Goal: Task Accomplishment & Management: Use online tool/utility

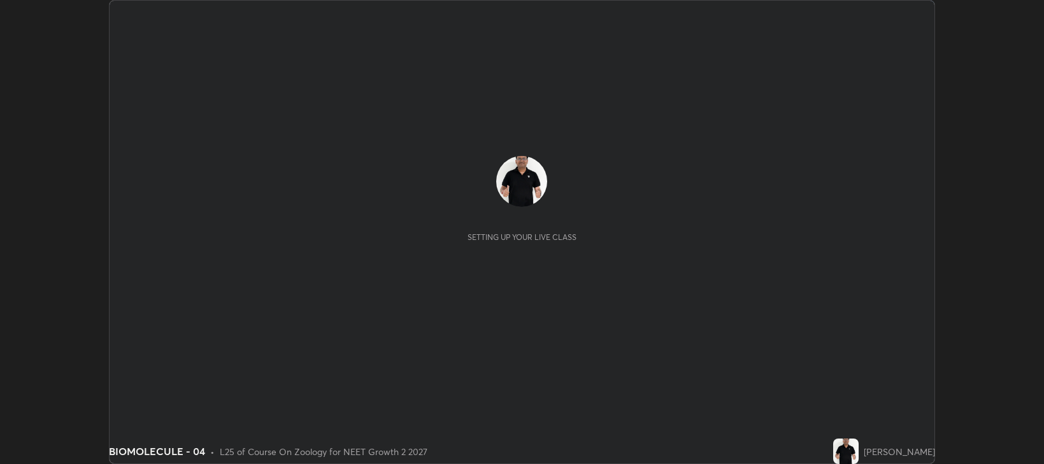
scroll to position [464, 1044]
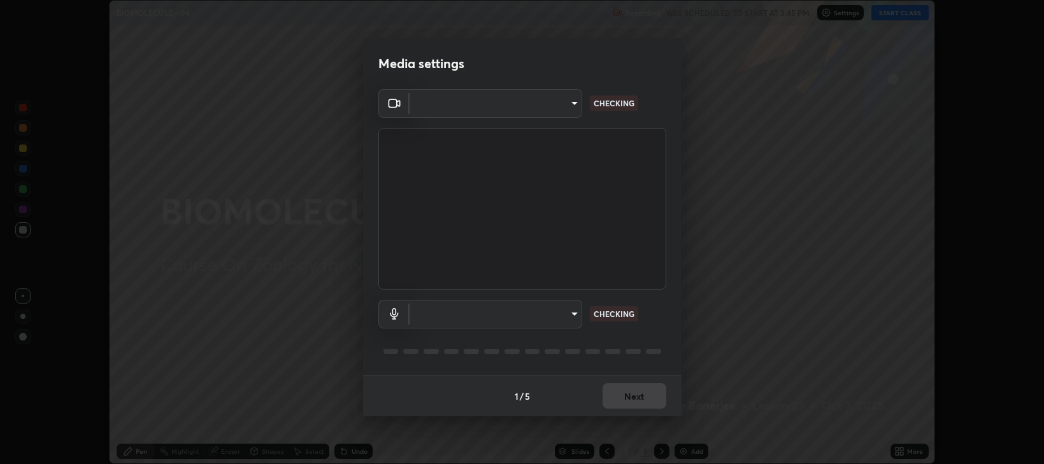
type input "97e3cd23c76f91fb91915eb68de44adfa811e639bdc8ba886a3eb3756a765973"
type input "f4d90524edd0fc6071bd256806857bbffead7ec9200eda952aaaf004f3728003"
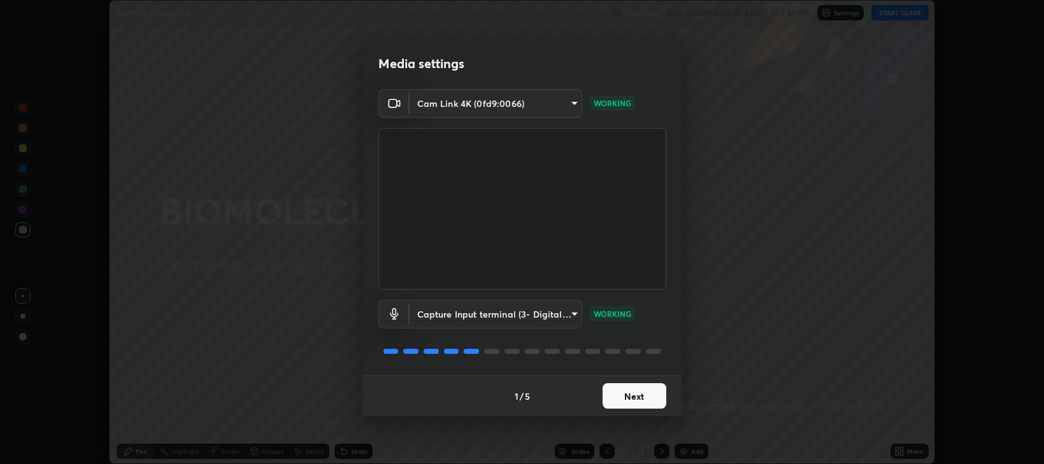
click at [637, 396] on button "Next" at bounding box center [635, 396] width 64 height 25
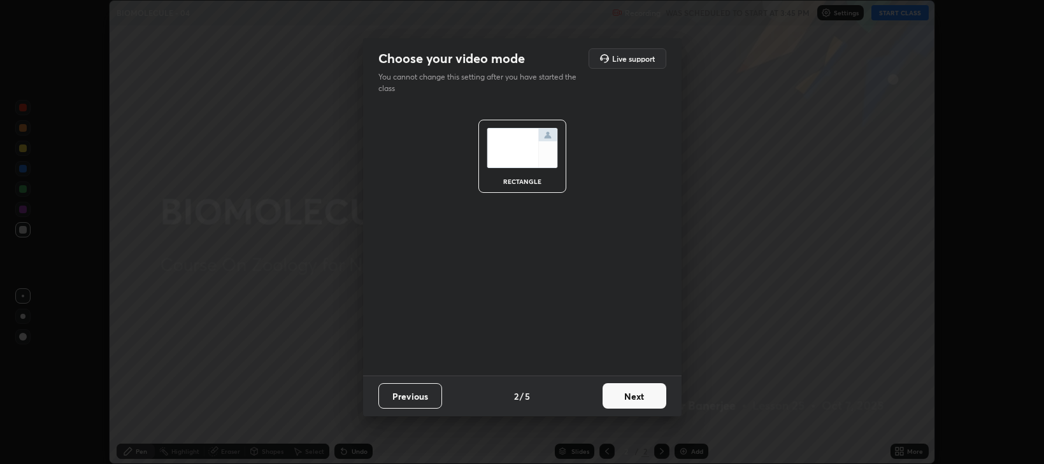
click at [640, 400] on button "Next" at bounding box center [635, 396] width 64 height 25
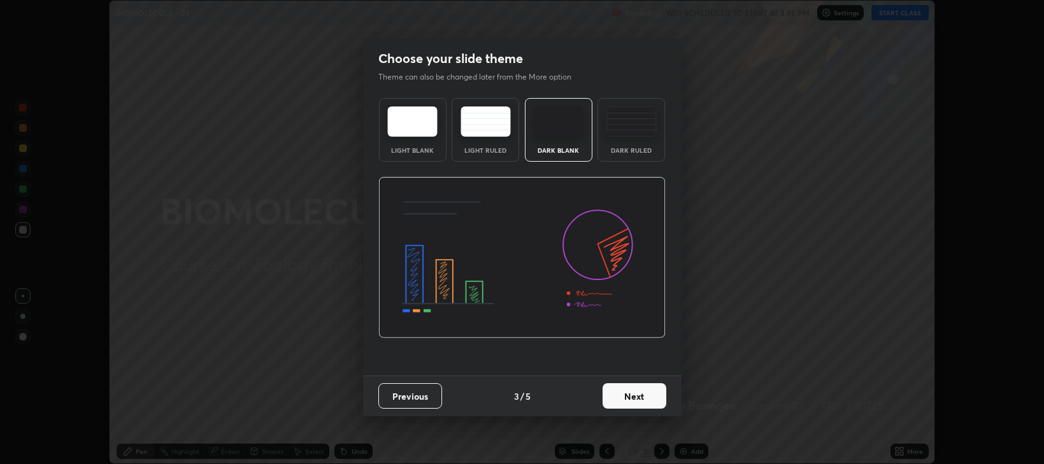
click at [642, 399] on button "Next" at bounding box center [635, 396] width 64 height 25
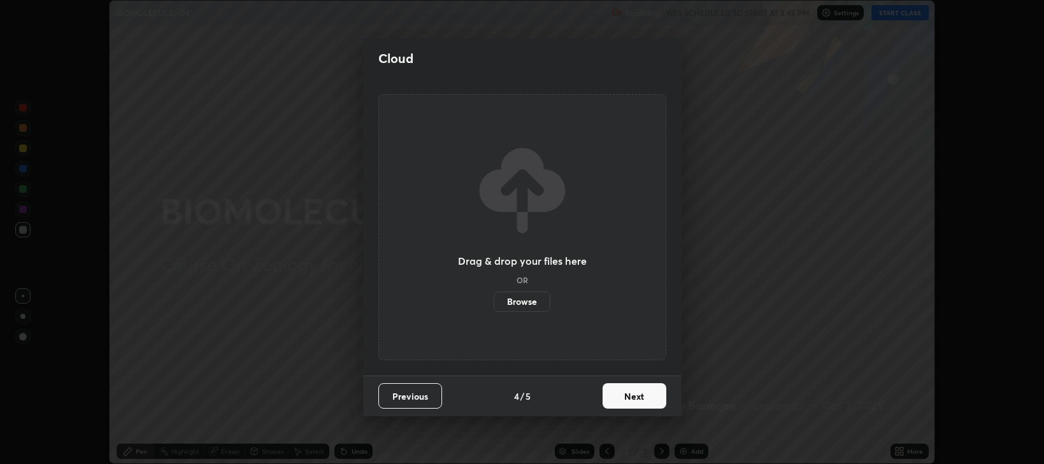
click at [640, 400] on button "Next" at bounding box center [635, 396] width 64 height 25
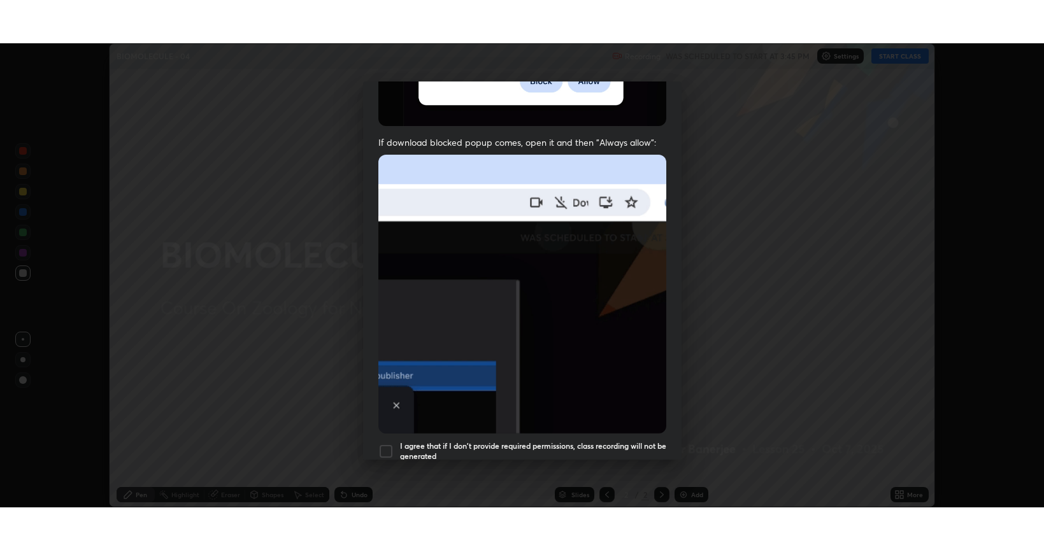
scroll to position [258, 0]
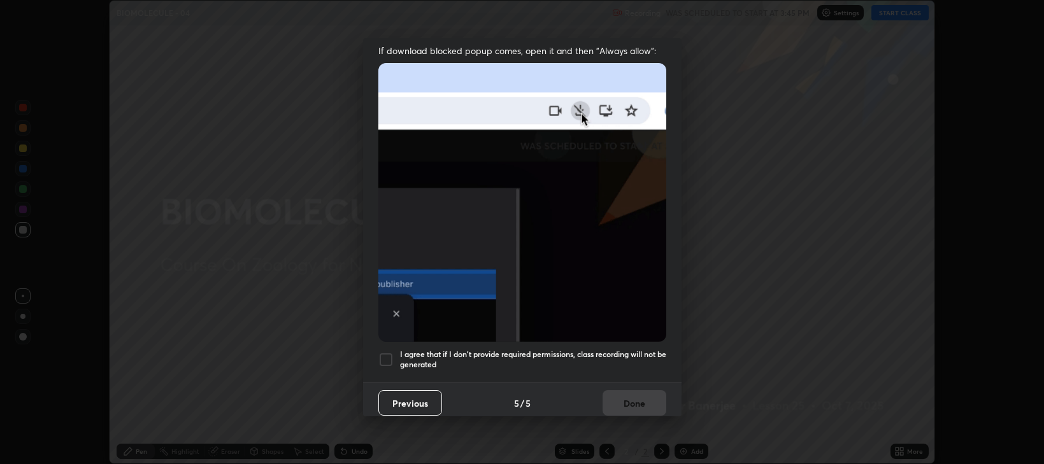
click at [382, 357] on div at bounding box center [385, 359] width 15 height 15
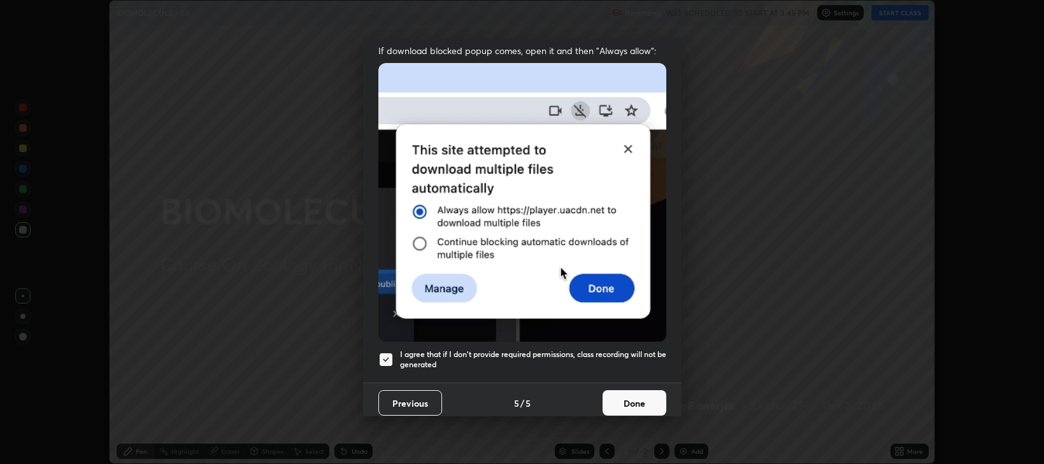
click at [637, 400] on button "Done" at bounding box center [635, 403] width 64 height 25
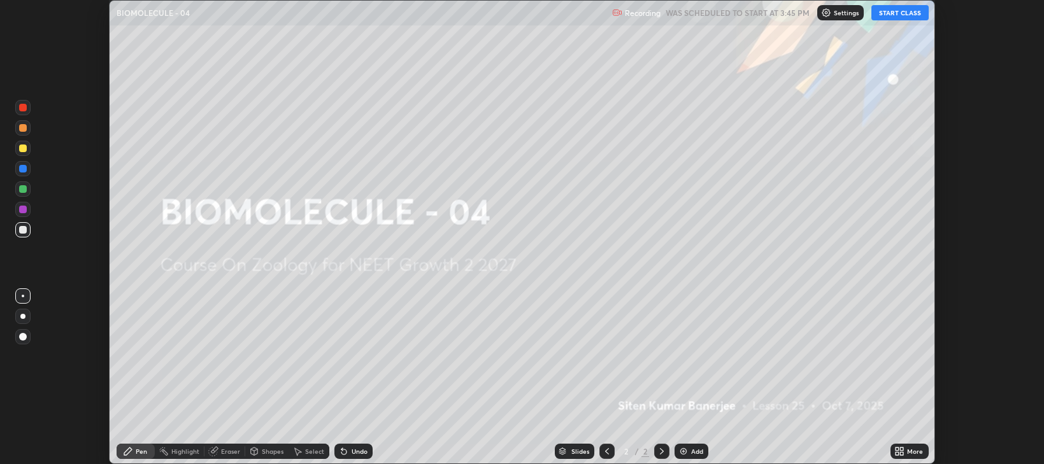
click at [898, 14] on button "START CLASS" at bounding box center [900, 12] width 57 height 15
click at [901, 450] on icon at bounding box center [902, 449] width 3 height 3
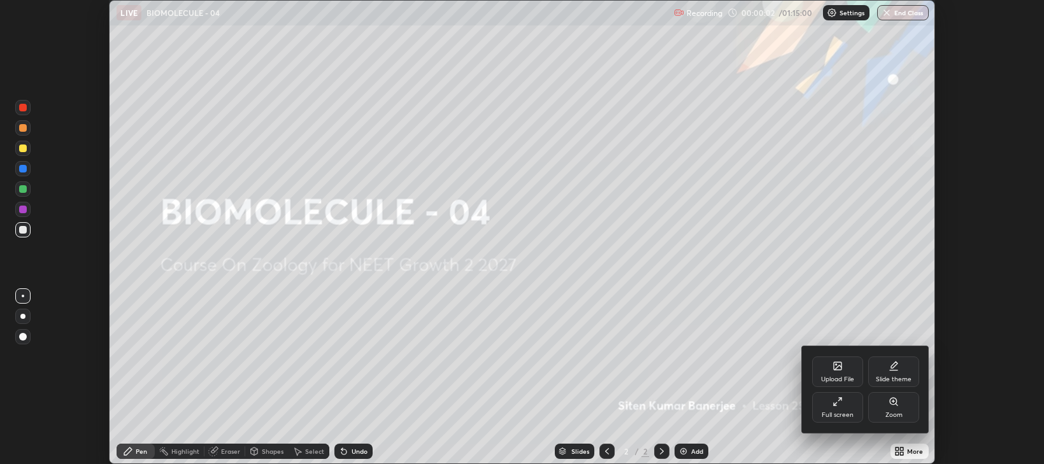
click at [842, 415] on div "Full screen" at bounding box center [838, 415] width 32 height 6
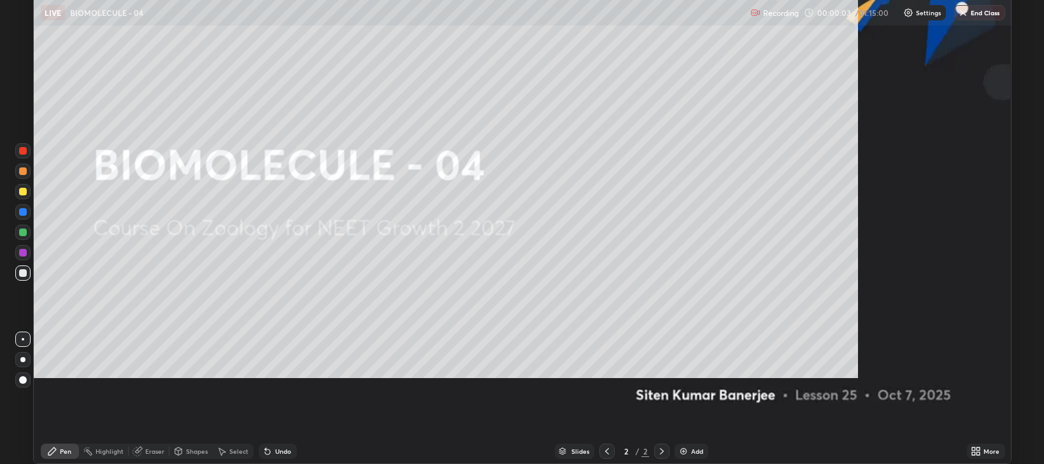
scroll to position [550, 1044]
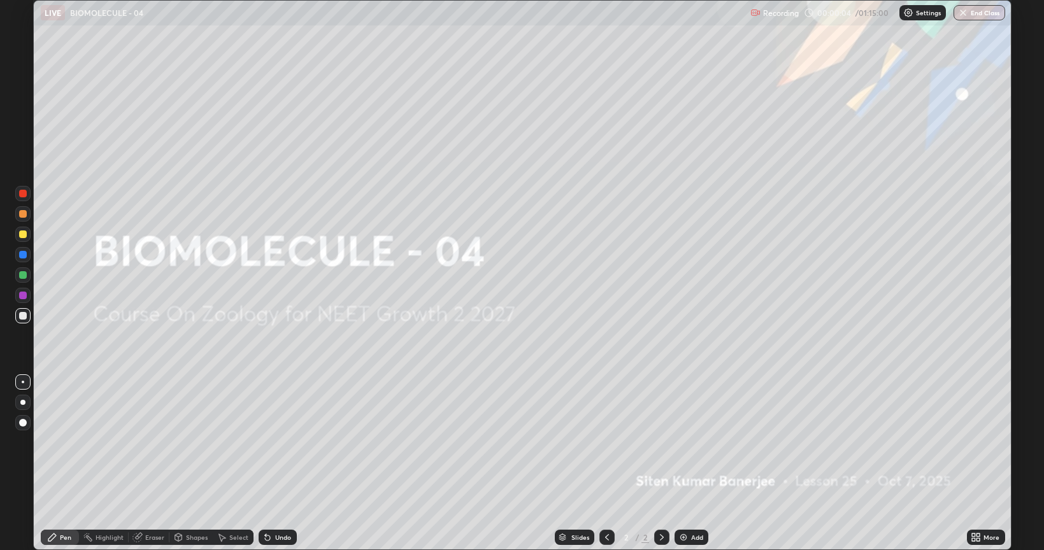
click at [686, 464] on img at bounding box center [684, 538] width 10 height 10
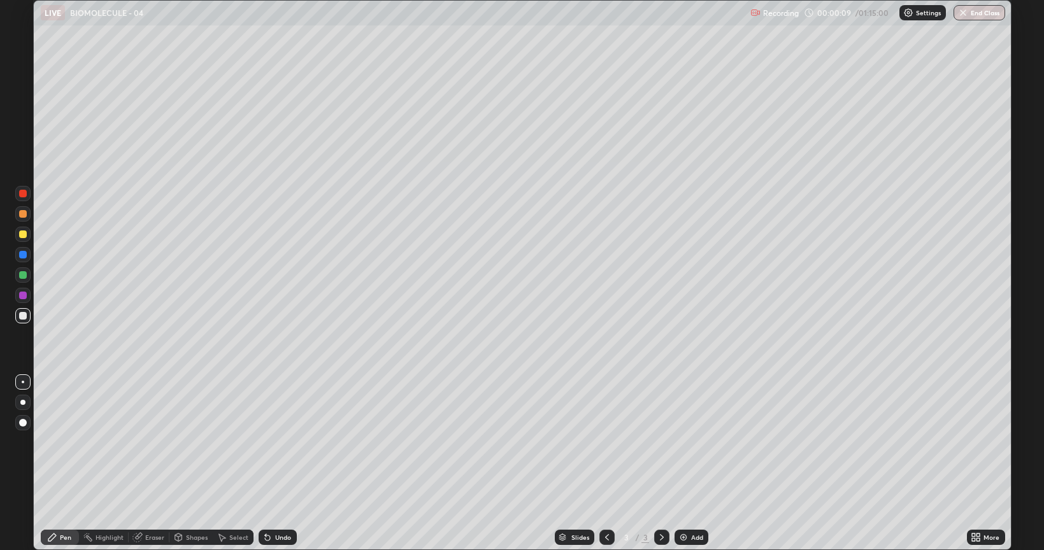
click at [23, 236] on div at bounding box center [23, 235] width 8 height 8
click at [694, 464] on div "Add" at bounding box center [697, 538] width 12 height 6
click at [605, 464] on icon at bounding box center [607, 538] width 10 height 10
click at [661, 464] on icon at bounding box center [662, 538] width 10 height 10
click at [23, 318] on div at bounding box center [23, 316] width 8 height 8
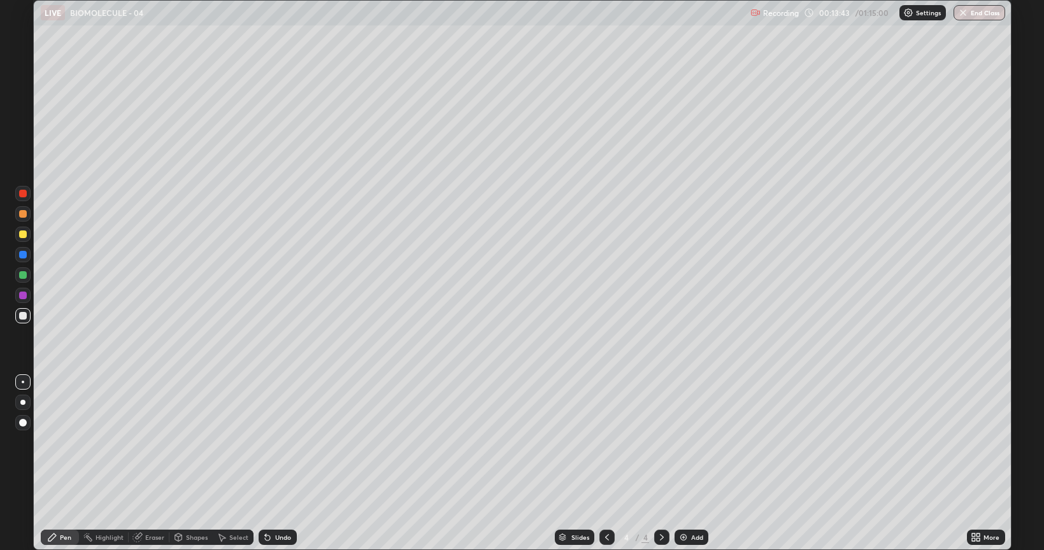
click at [700, 464] on div "Add" at bounding box center [697, 538] width 12 height 6
click at [29, 315] on div at bounding box center [22, 315] width 15 height 15
click at [26, 234] on div at bounding box center [23, 235] width 8 height 8
click at [25, 292] on div at bounding box center [23, 296] width 8 height 8
click at [28, 313] on div at bounding box center [22, 315] width 15 height 15
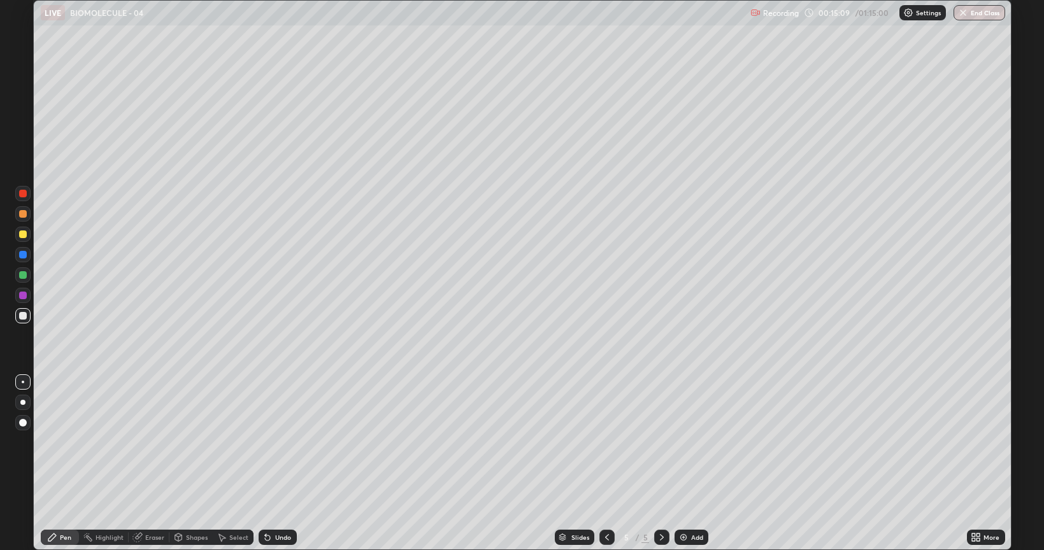
click at [19, 237] on div at bounding box center [22, 234] width 15 height 15
click at [25, 318] on div at bounding box center [23, 316] width 8 height 8
click at [20, 233] on div at bounding box center [23, 235] width 8 height 8
click at [606, 464] on icon at bounding box center [607, 538] width 10 height 10
click at [661, 464] on icon at bounding box center [662, 538] width 10 height 10
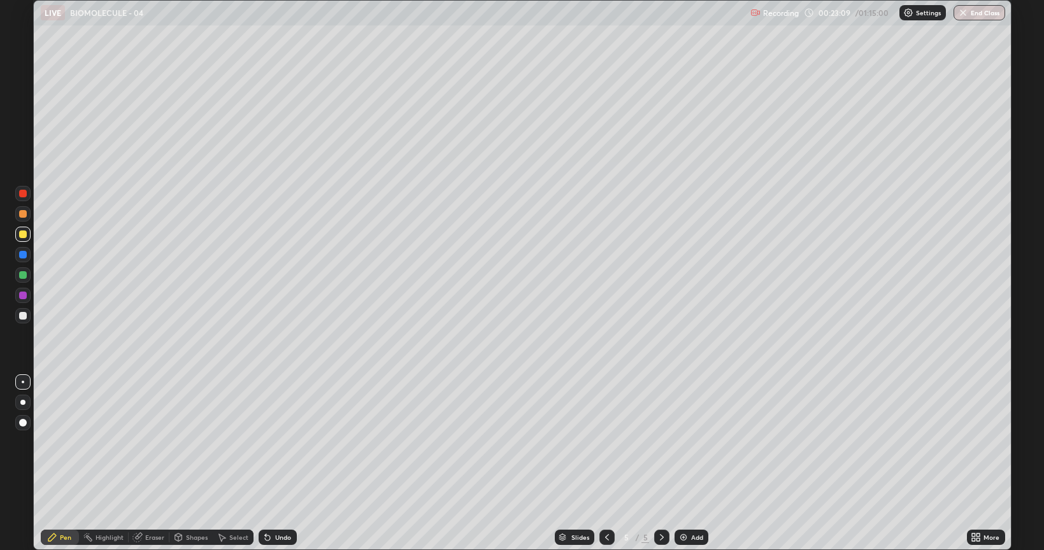
click at [689, 464] on div "Add" at bounding box center [692, 537] width 34 height 15
click at [26, 316] on div at bounding box center [23, 316] width 8 height 8
click at [21, 234] on div at bounding box center [23, 235] width 8 height 8
click at [20, 296] on div at bounding box center [23, 296] width 8 height 8
click at [21, 314] on div at bounding box center [23, 316] width 8 height 8
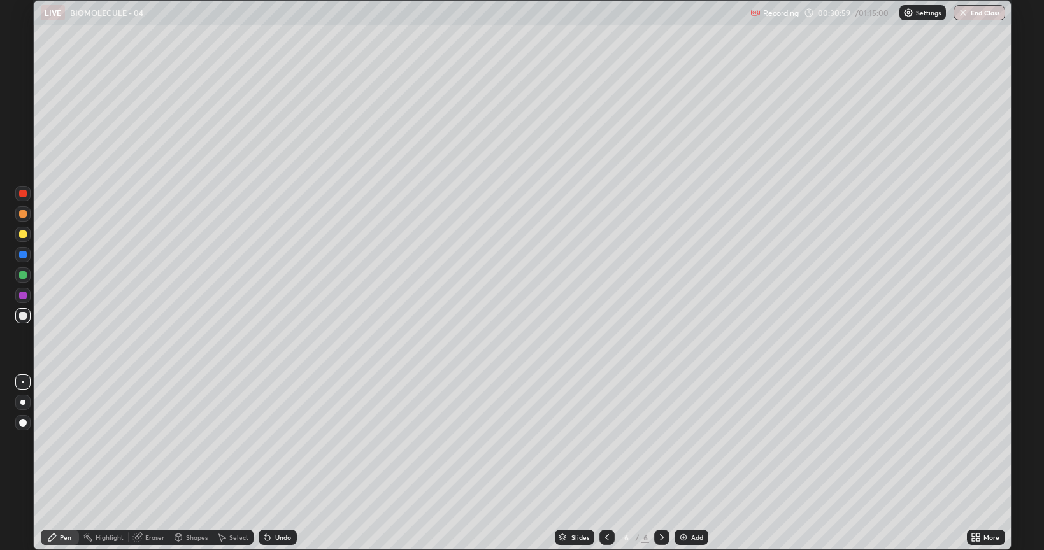
click at [692, 464] on div "Add" at bounding box center [697, 538] width 12 height 6
click at [607, 464] on div at bounding box center [607, 537] width 15 height 15
click at [661, 464] on icon at bounding box center [662, 538] width 10 height 10
click at [148, 464] on div "Eraser" at bounding box center [154, 538] width 19 height 6
click at [693, 464] on div "Add" at bounding box center [697, 538] width 12 height 6
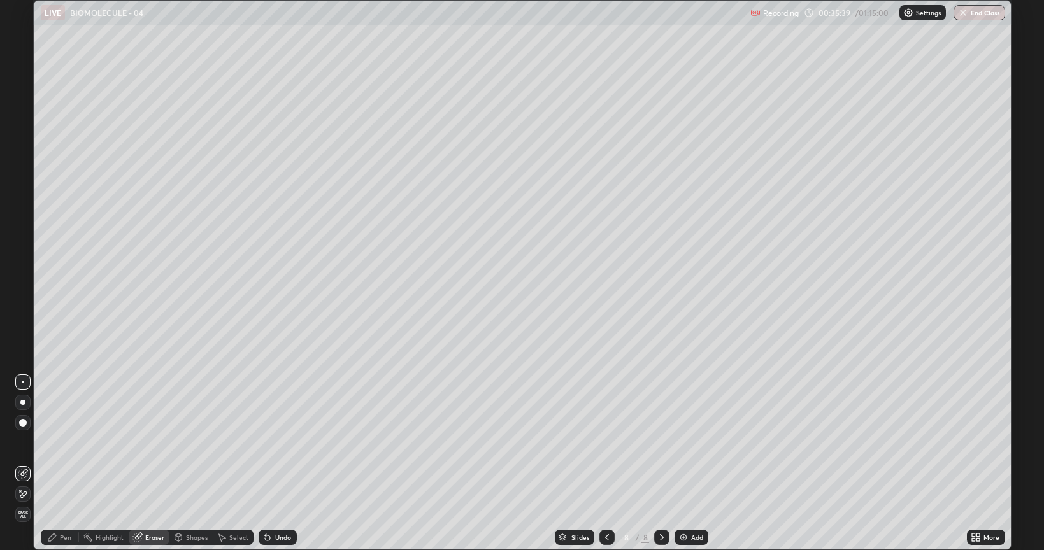
click at [606, 464] on icon at bounding box center [607, 538] width 10 height 10
click at [666, 464] on icon at bounding box center [662, 538] width 10 height 10
click at [64, 464] on div "Pen" at bounding box center [65, 538] width 11 height 6
click at [26, 317] on div at bounding box center [23, 316] width 8 height 8
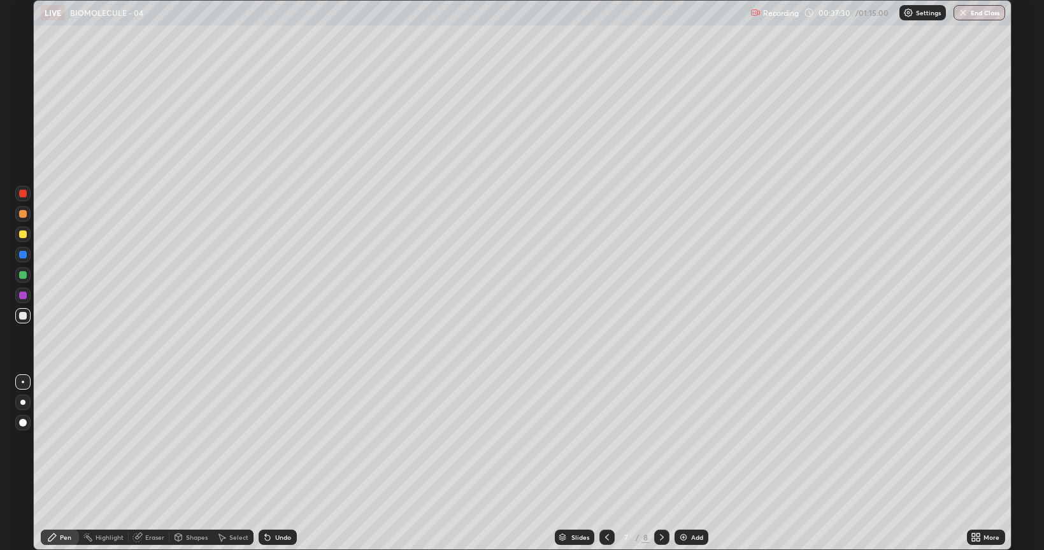
click at [602, 464] on icon at bounding box center [607, 538] width 10 height 10
click at [661, 464] on icon at bounding box center [662, 538] width 10 height 10
click at [689, 464] on div "Add" at bounding box center [692, 537] width 34 height 15
click at [152, 464] on div "Eraser" at bounding box center [149, 537] width 41 height 15
click at [61, 464] on div "Pen" at bounding box center [65, 538] width 11 height 6
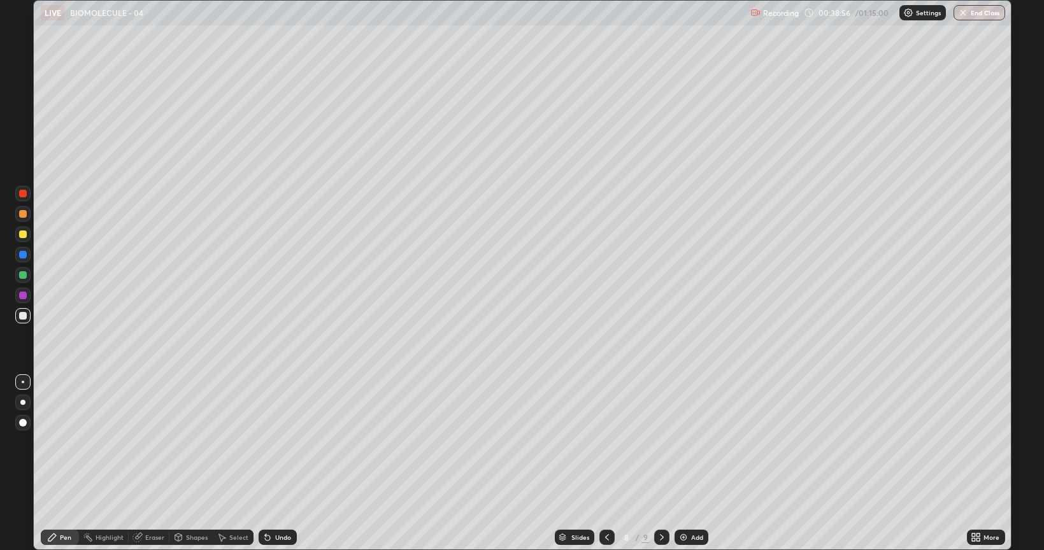
click at [21, 316] on div at bounding box center [23, 316] width 8 height 8
click at [150, 464] on div "Eraser" at bounding box center [154, 538] width 19 height 6
click at [64, 464] on div "Pen" at bounding box center [60, 537] width 38 height 15
click at [22, 319] on div at bounding box center [23, 316] width 8 height 8
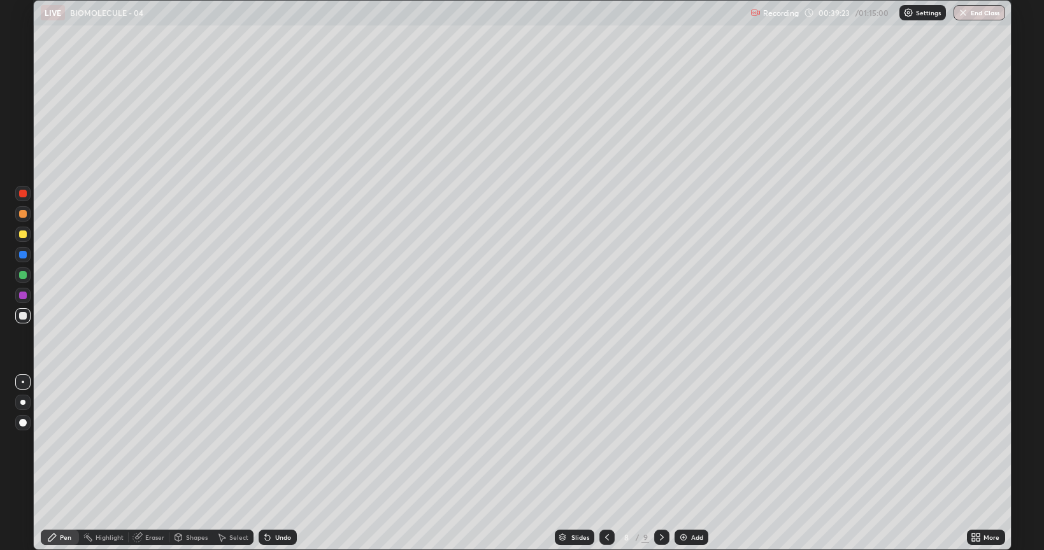
click at [23, 279] on div at bounding box center [22, 275] width 15 height 15
click at [602, 464] on icon at bounding box center [607, 538] width 10 height 10
click at [603, 464] on icon at bounding box center [607, 538] width 10 height 10
click at [604, 464] on icon at bounding box center [607, 538] width 10 height 10
click at [605, 464] on icon at bounding box center [607, 538] width 10 height 10
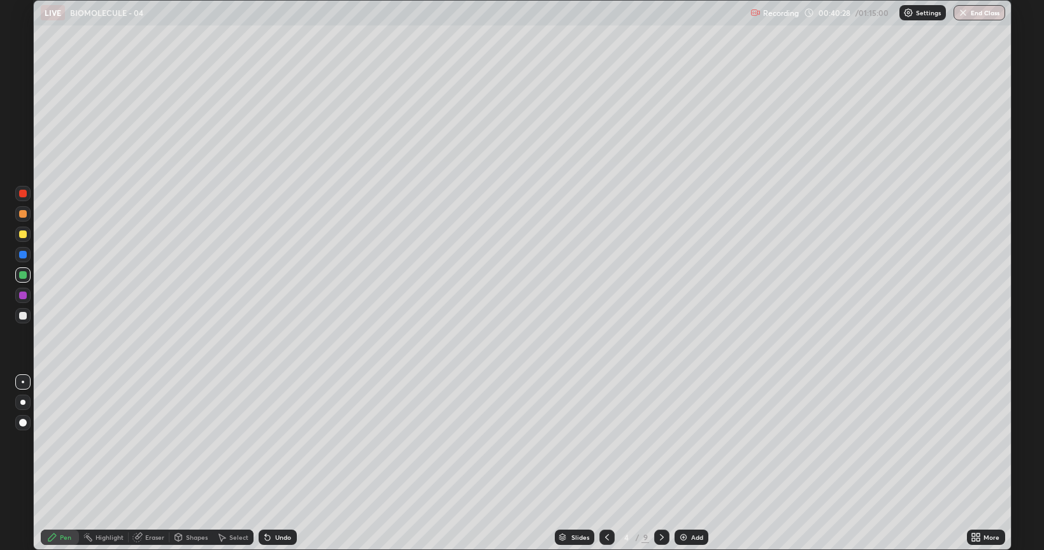
click at [605, 464] on icon at bounding box center [607, 538] width 10 height 10
click at [654, 464] on div at bounding box center [661, 537] width 15 height 15
click at [661, 464] on icon at bounding box center [662, 538] width 10 height 10
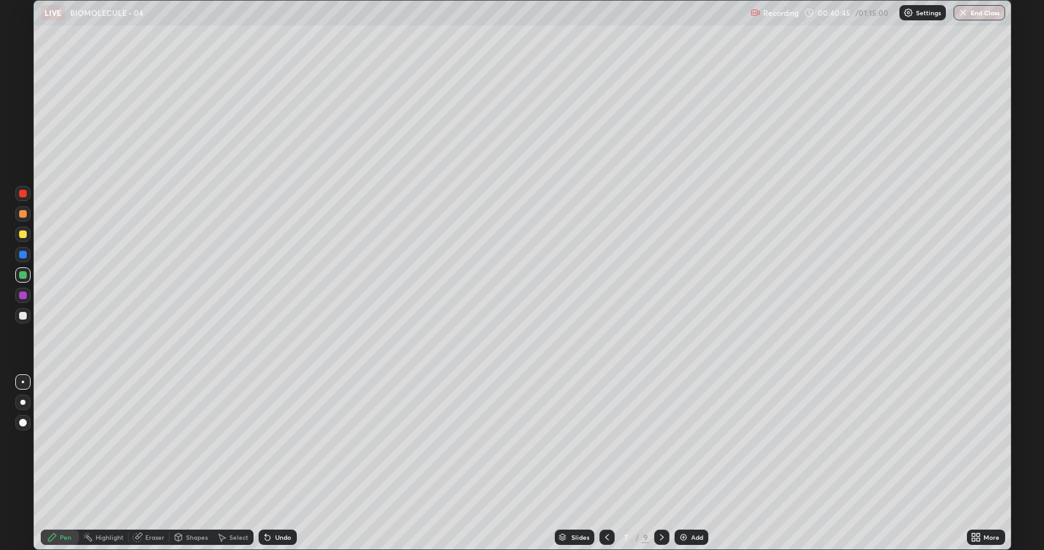
click at [660, 464] on icon at bounding box center [662, 538] width 4 height 6
click at [27, 309] on div at bounding box center [22, 315] width 15 height 15
click at [25, 275] on div at bounding box center [23, 275] width 8 height 8
click at [18, 317] on div at bounding box center [22, 315] width 15 height 15
click at [602, 464] on icon at bounding box center [607, 538] width 10 height 10
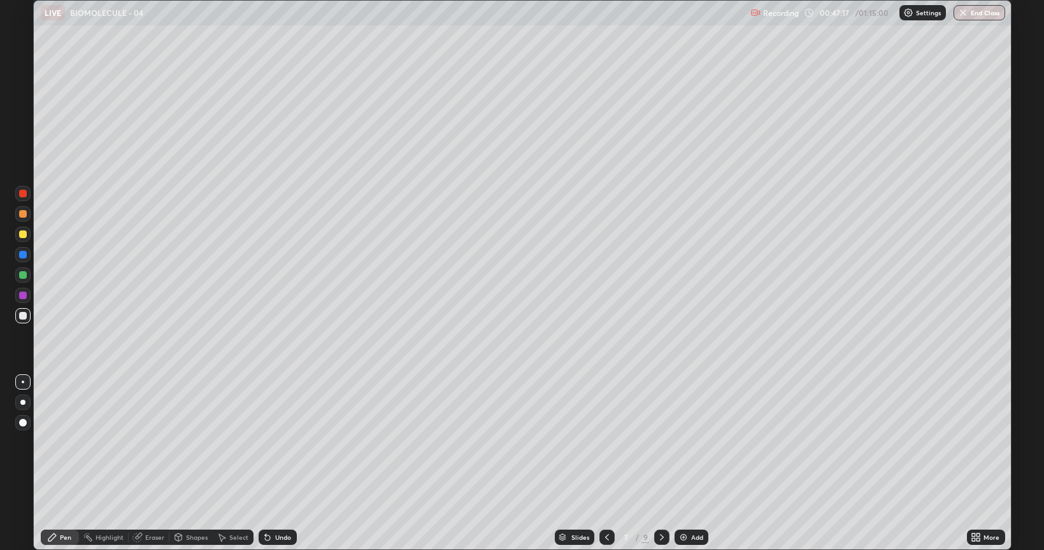
click at [606, 464] on icon at bounding box center [607, 538] width 10 height 10
click at [600, 464] on div at bounding box center [607, 537] width 15 height 15
click at [607, 464] on icon at bounding box center [607, 538] width 4 height 6
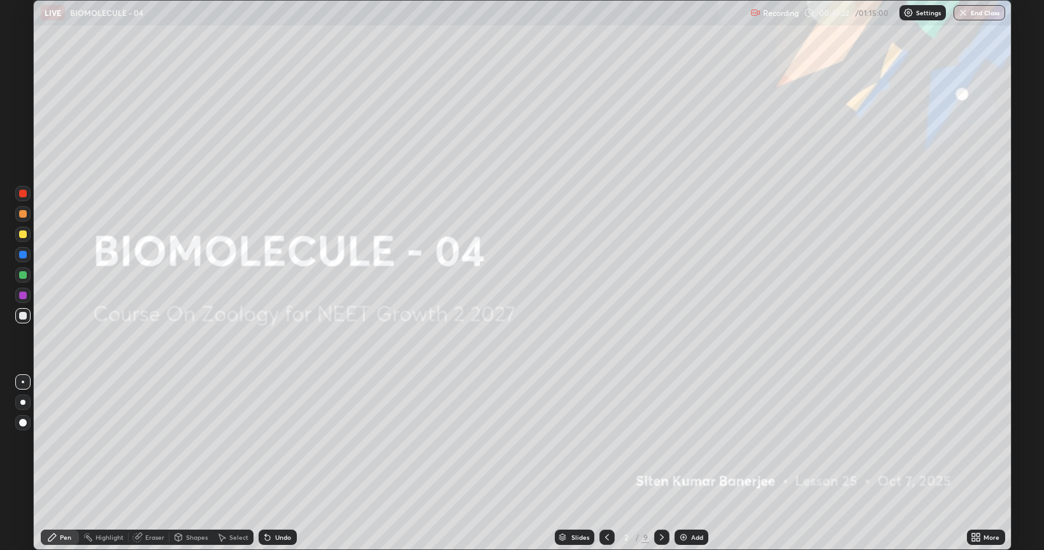
click at [661, 464] on icon at bounding box center [662, 538] width 10 height 10
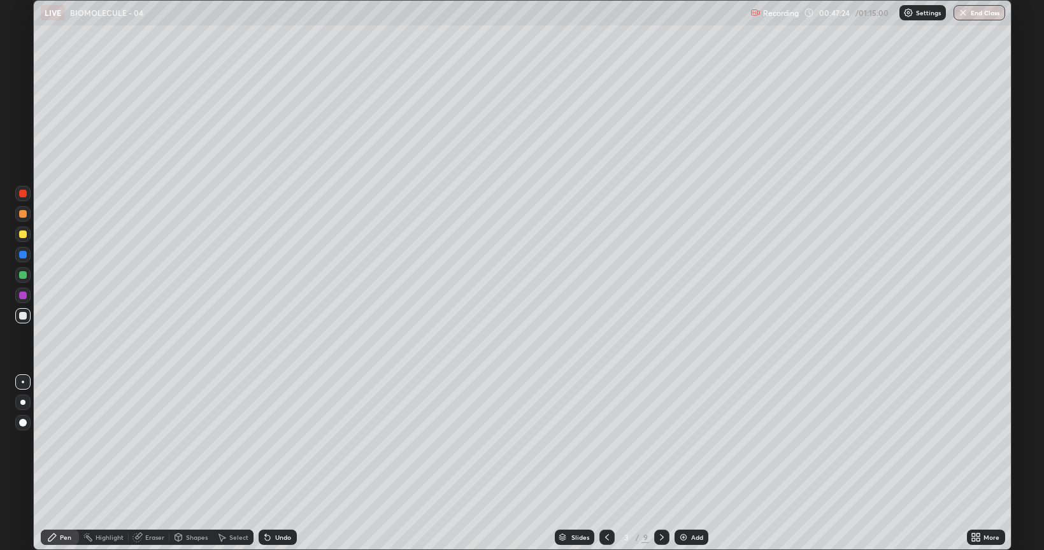
click at [661, 464] on icon at bounding box center [662, 538] width 10 height 10
click at [663, 464] on icon at bounding box center [662, 538] width 10 height 10
click at [661, 464] on icon at bounding box center [662, 538] width 4 height 6
click at [606, 464] on icon at bounding box center [607, 538] width 10 height 10
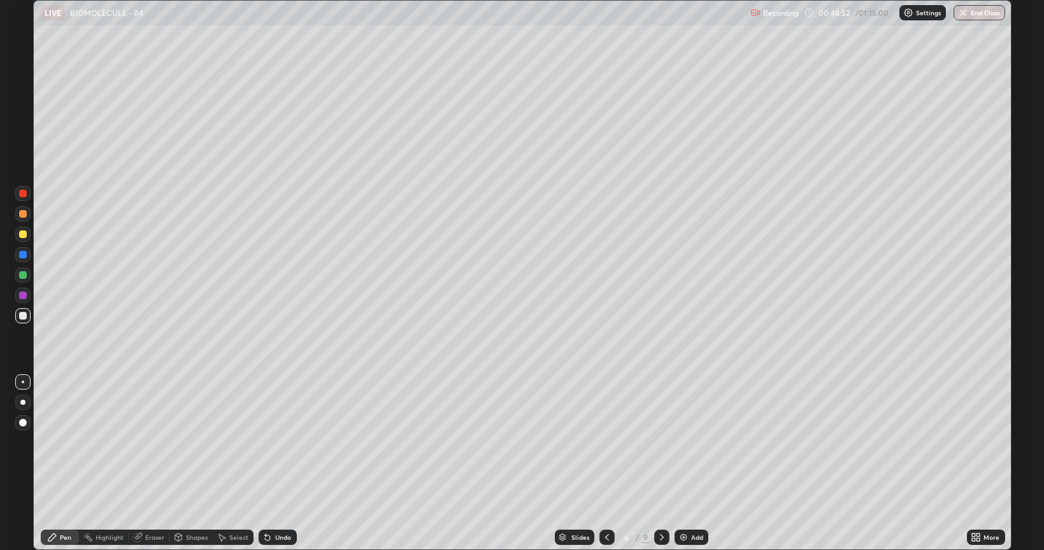
click at [150, 464] on div "Eraser" at bounding box center [154, 538] width 19 height 6
click at [66, 464] on div "Pen" at bounding box center [60, 537] width 38 height 25
click at [21, 313] on div at bounding box center [23, 316] width 8 height 8
click at [154, 464] on div "Eraser" at bounding box center [154, 538] width 19 height 6
click at [64, 464] on div "Pen" at bounding box center [60, 537] width 38 height 15
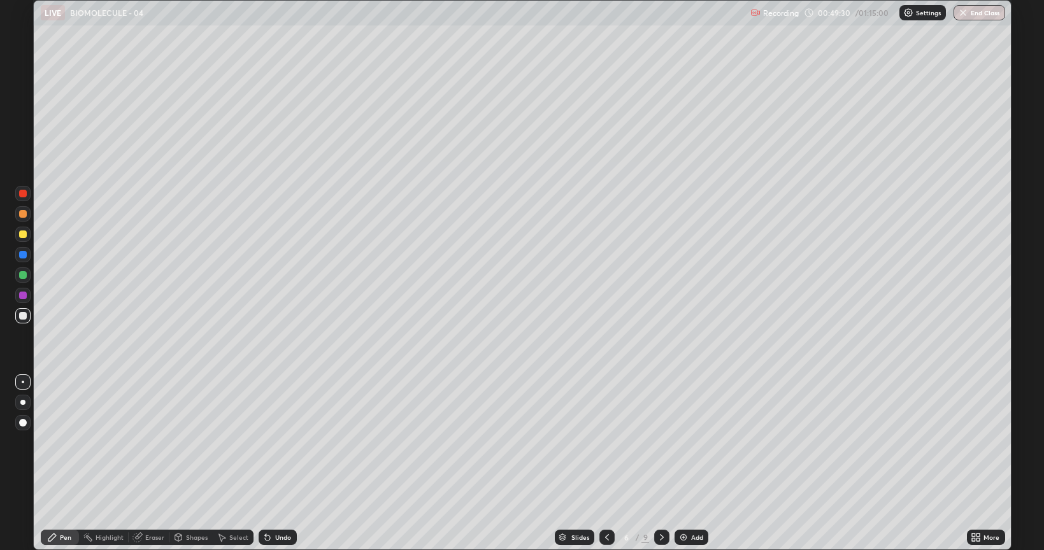
click at [23, 320] on div at bounding box center [22, 315] width 15 height 15
click at [657, 464] on icon at bounding box center [662, 538] width 10 height 10
click at [660, 464] on icon at bounding box center [662, 538] width 10 height 10
click at [661, 464] on icon at bounding box center [662, 538] width 4 height 6
click at [660, 464] on icon at bounding box center [662, 538] width 10 height 10
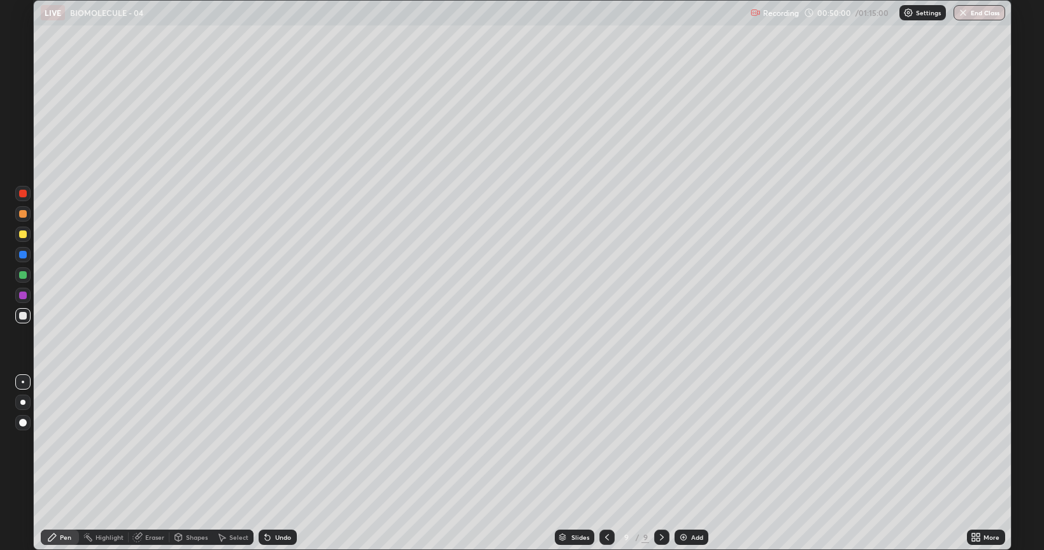
click at [604, 464] on icon at bounding box center [607, 538] width 10 height 10
click at [659, 464] on div at bounding box center [661, 537] width 15 height 15
click at [23, 236] on div at bounding box center [23, 235] width 8 height 8
click at [20, 317] on div at bounding box center [23, 316] width 8 height 8
click at [18, 319] on div at bounding box center [22, 315] width 15 height 15
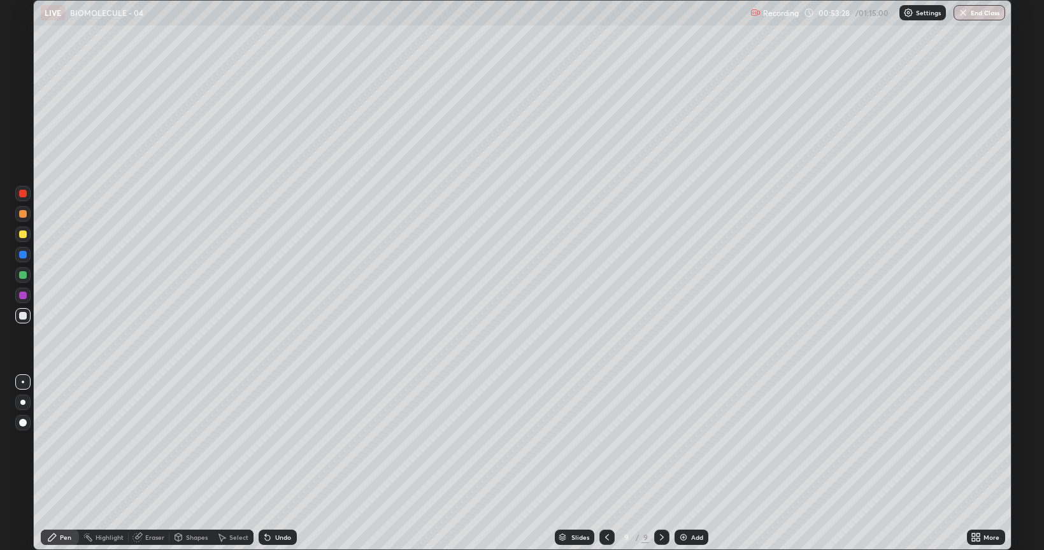
click at [24, 256] on div at bounding box center [23, 255] width 8 height 8
click at [694, 464] on div "Add" at bounding box center [697, 538] width 12 height 6
click at [25, 237] on div at bounding box center [23, 235] width 8 height 8
click at [24, 316] on div at bounding box center [23, 316] width 8 height 8
click at [606, 464] on icon at bounding box center [607, 538] width 10 height 10
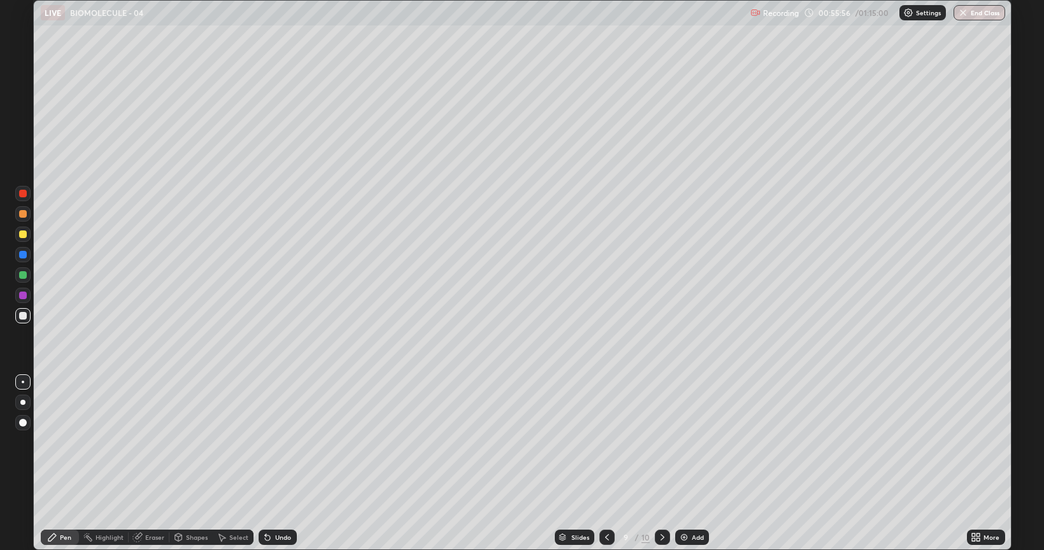
click at [606, 464] on icon at bounding box center [607, 538] width 10 height 10
click at [607, 464] on icon at bounding box center [607, 538] width 10 height 10
click at [659, 464] on div at bounding box center [662, 537] width 15 height 15
click at [661, 464] on icon at bounding box center [663, 538] width 10 height 10
click at [661, 464] on icon at bounding box center [663, 538] width 4 height 6
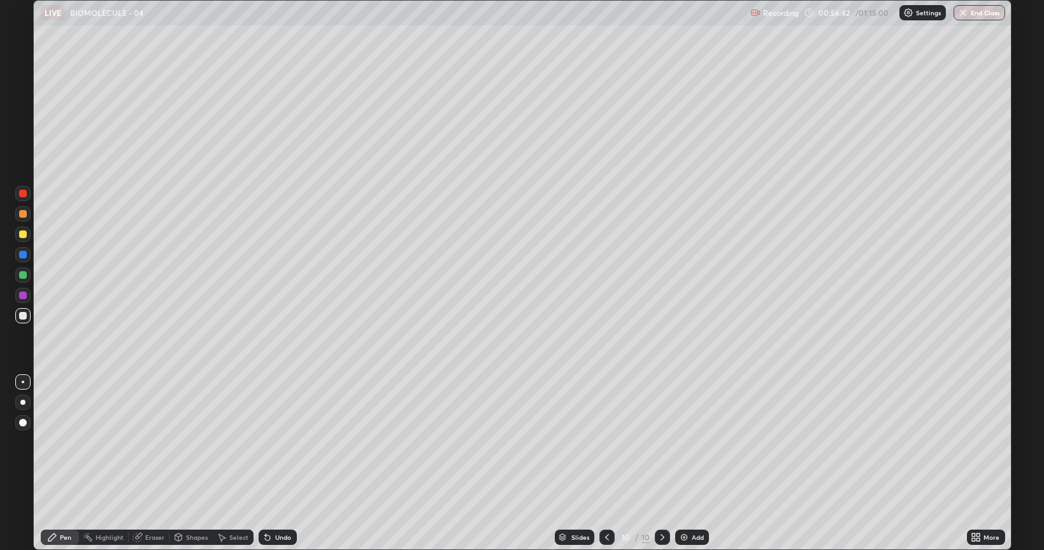
click at [24, 275] on div at bounding box center [23, 275] width 8 height 8
click at [22, 316] on div at bounding box center [23, 316] width 8 height 8
click at [697, 464] on div "Add" at bounding box center [692, 537] width 34 height 15
click at [606, 464] on icon at bounding box center [607, 538] width 10 height 10
click at [974, 464] on icon at bounding box center [973, 535] width 3 height 3
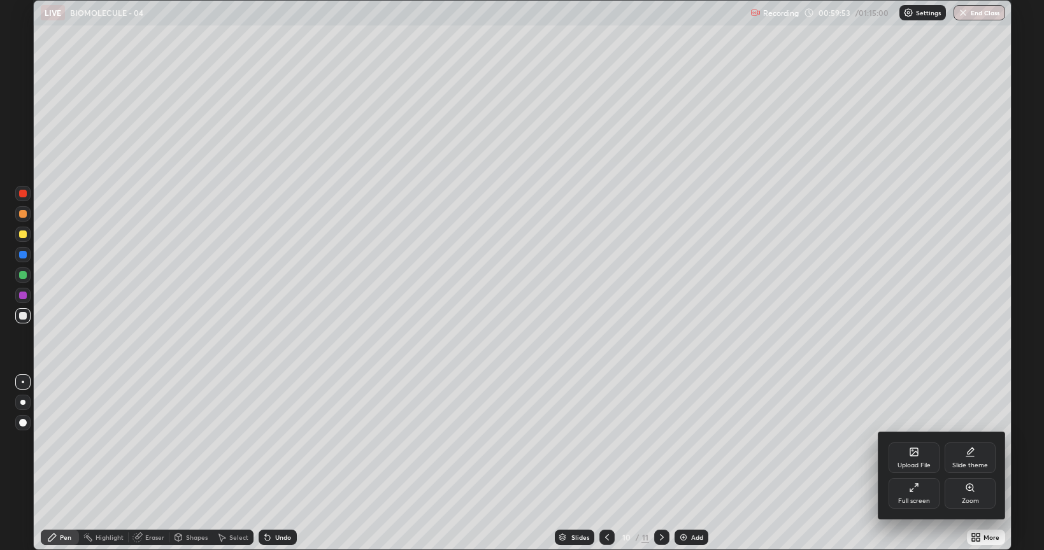
click at [911, 464] on div "Full screen" at bounding box center [914, 501] width 32 height 6
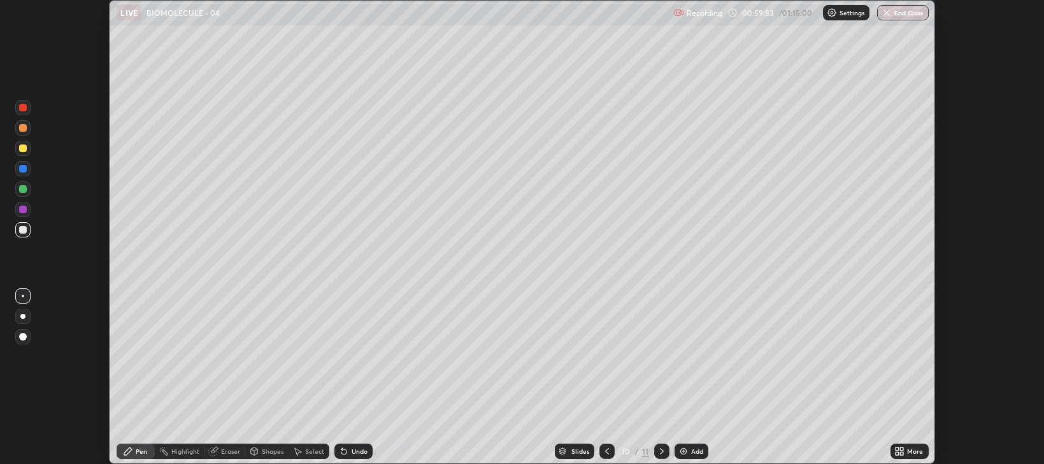
scroll to position [63249, 62669]
click at [604, 447] on icon at bounding box center [607, 452] width 10 height 10
click at [607, 452] on icon at bounding box center [607, 452] width 10 height 10
click at [659, 448] on icon at bounding box center [662, 452] width 10 height 10
click at [661, 452] on icon at bounding box center [662, 452] width 10 height 10
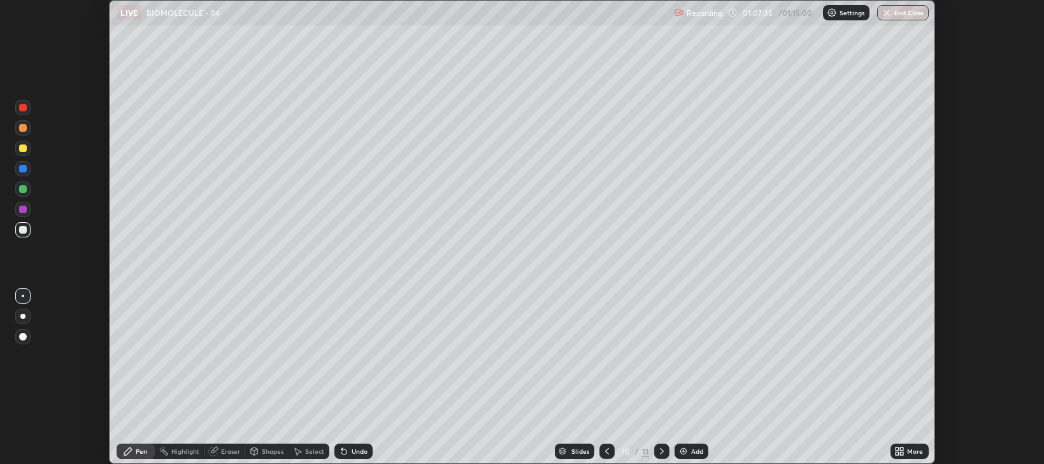
click at [602, 450] on icon at bounding box center [607, 452] width 10 height 10
click at [606, 452] on icon at bounding box center [607, 452] width 10 height 10
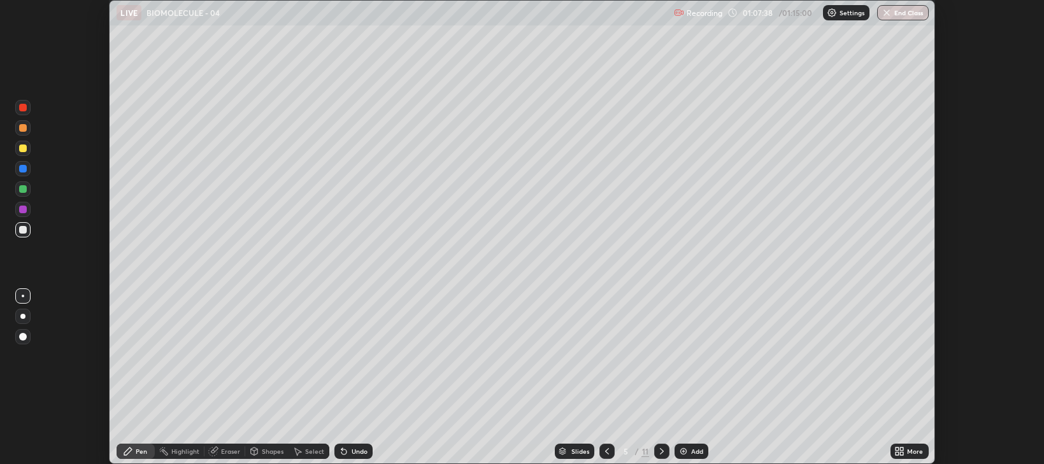
click at [606, 452] on icon at bounding box center [607, 452] width 10 height 10
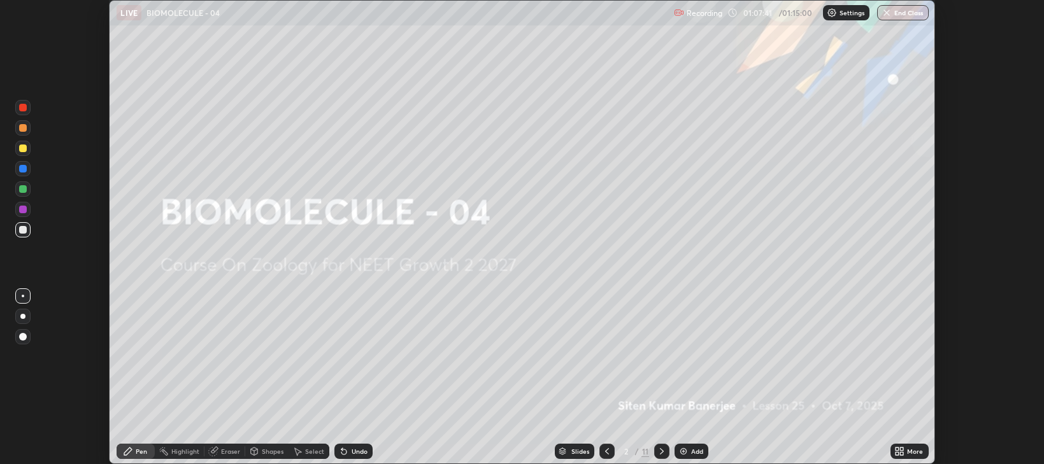
click at [661, 452] on icon at bounding box center [662, 452] width 10 height 10
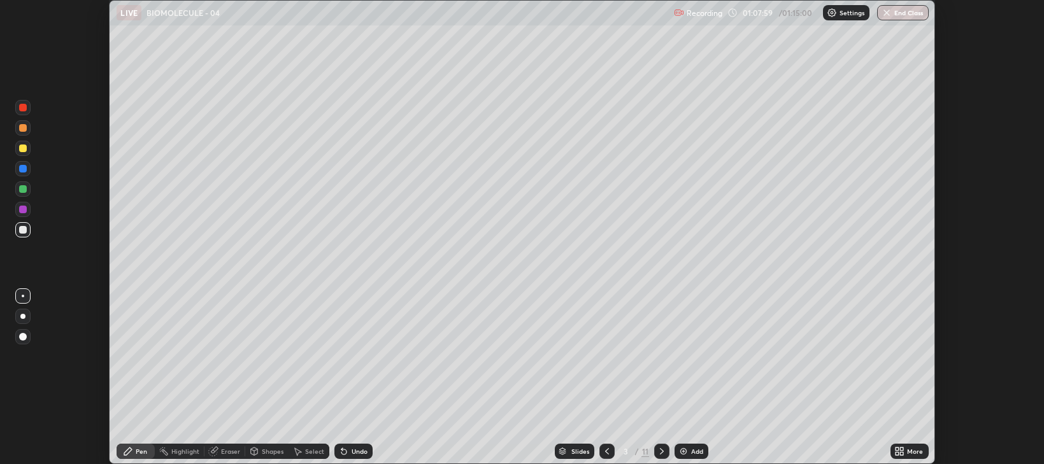
click at [661, 452] on icon at bounding box center [662, 452] width 10 height 10
click at [663, 456] on icon at bounding box center [662, 452] width 10 height 10
click at [661, 452] on icon at bounding box center [662, 452] width 10 height 10
click at [659, 454] on icon at bounding box center [662, 452] width 10 height 10
click at [654, 447] on div at bounding box center [661, 451] width 15 height 15
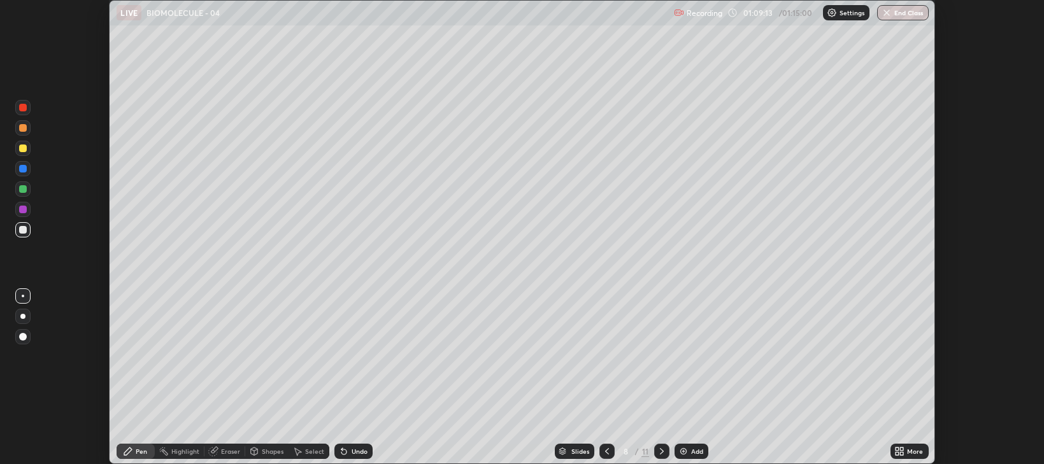
click at [661, 452] on icon at bounding box center [662, 452] width 10 height 10
click at [909, 11] on button "End Class" at bounding box center [903, 12] width 52 height 15
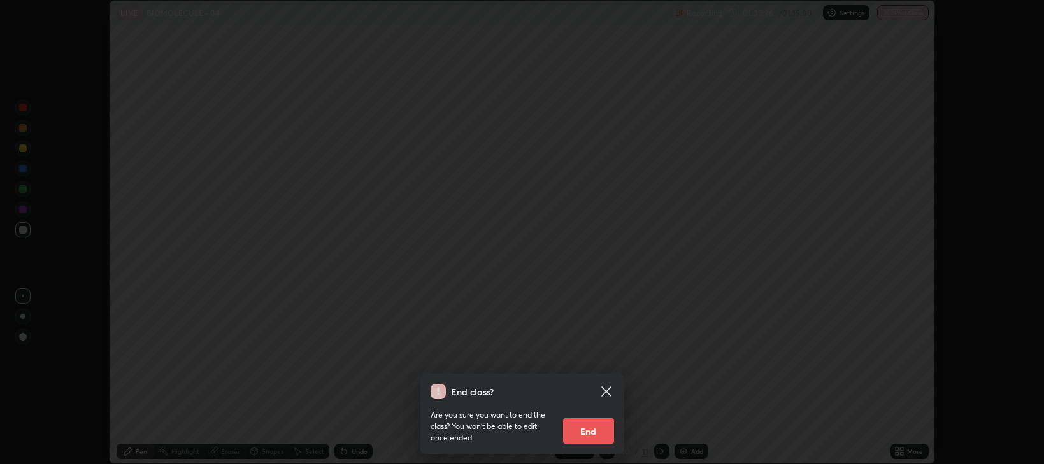
click at [582, 426] on button "End" at bounding box center [588, 431] width 51 height 25
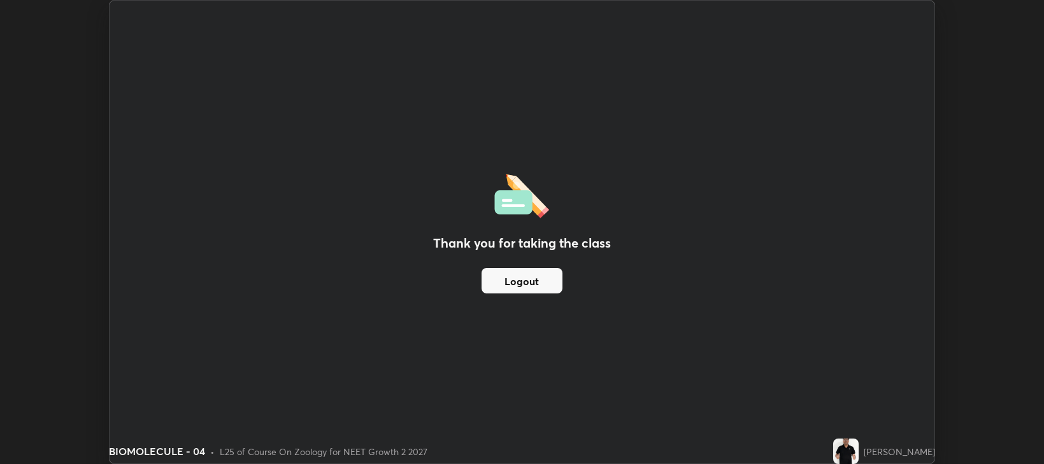
click at [522, 282] on button "Logout" at bounding box center [522, 280] width 81 height 25
